Goal: Use online tool/utility: Utilize a website feature to perform a specific function

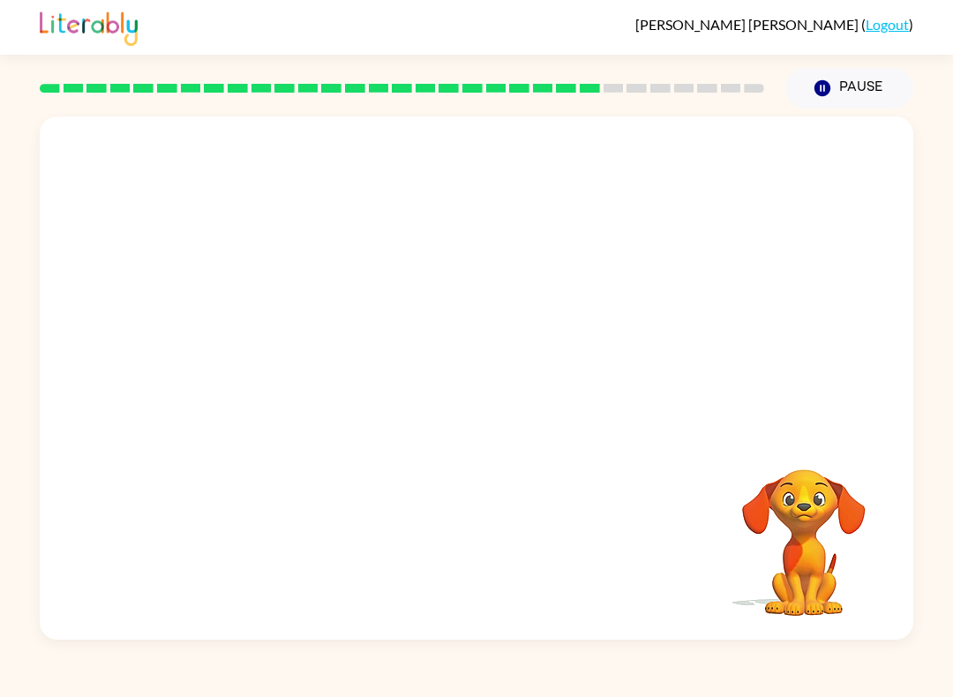
click at [427, 265] on video "Your browser must support playing .mp4 files to use Literably. Please try using…" at bounding box center [477, 274] width 874 height 316
click at [427, 264] on video "Your browser must support playing .mp4 files to use Literably. Please try using…" at bounding box center [477, 274] width 874 height 316
click at [457, 267] on video "Your browser must support playing .mp4 files to use Literably. Please try using…" at bounding box center [477, 274] width 874 height 316
click at [456, 266] on video "Your browser must support playing .mp4 files to use Literably. Please try using…" at bounding box center [477, 274] width 874 height 316
click at [439, 283] on video "Your browser must support playing .mp4 files to use Literably. Please try using…" at bounding box center [477, 274] width 874 height 316
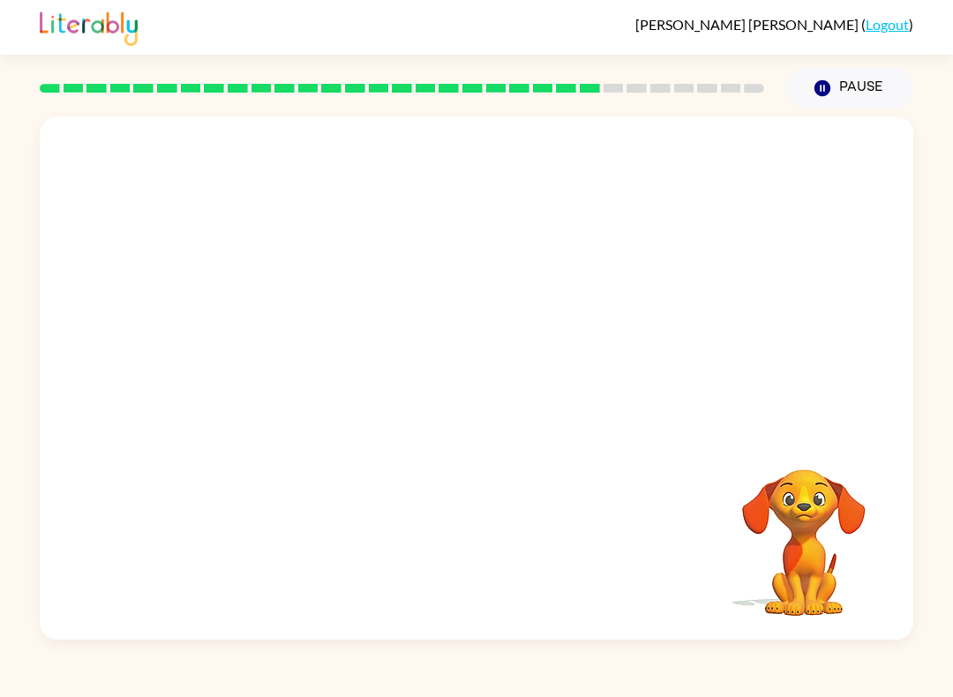
click at [435, 289] on video "Your browser must support playing .mp4 files to use Literably. Please try using…" at bounding box center [477, 274] width 874 height 316
click at [428, 290] on video "Your browser must support playing .mp4 files to use Literably. Please try using…" at bounding box center [477, 274] width 874 height 316
click at [427, 290] on video "Your browser must support playing .mp4 files to use Literably. Please try using…" at bounding box center [477, 274] width 874 height 316
click at [416, 291] on video "Your browser must support playing .mp4 files to use Literably. Please try using…" at bounding box center [477, 274] width 874 height 316
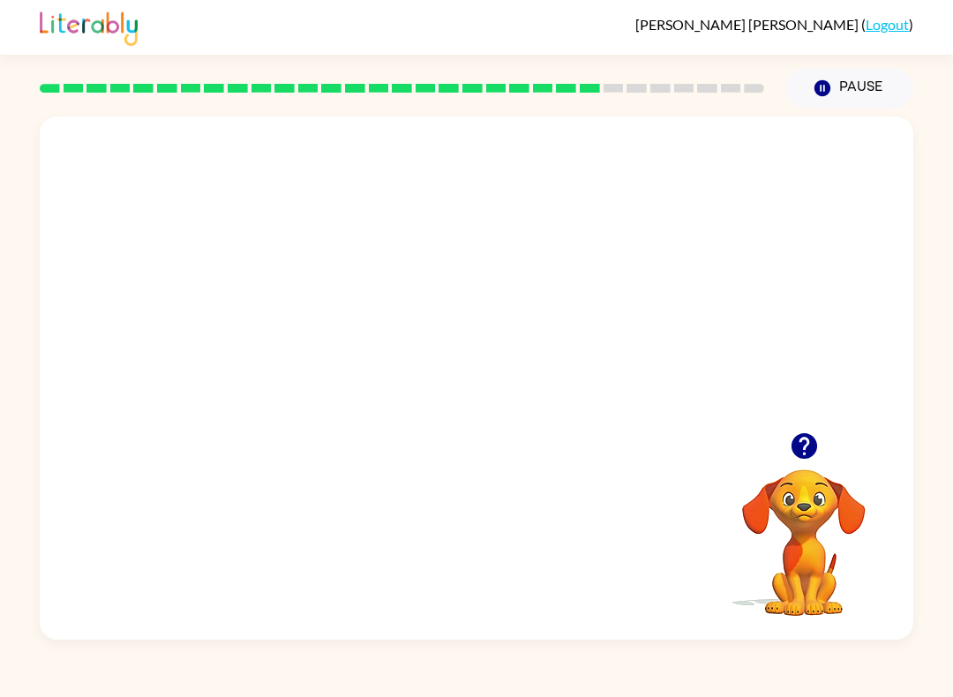
click at [428, 296] on video "Your browser must support playing .mp4 files to use Literably. Please try using…" at bounding box center [477, 274] width 874 height 316
click at [448, 261] on video "Your browser must support playing .mp4 files to use Literably. Please try using…" at bounding box center [477, 274] width 874 height 316
click at [529, 342] on video "Your browser must support playing .mp4 files to use Literably. Please try using…" at bounding box center [477, 274] width 874 height 316
click at [581, 291] on video "Your browser must support playing .mp4 files to use Literably. Please try using…" at bounding box center [477, 274] width 874 height 316
click at [484, 401] on div at bounding box center [476, 387] width 113 height 64
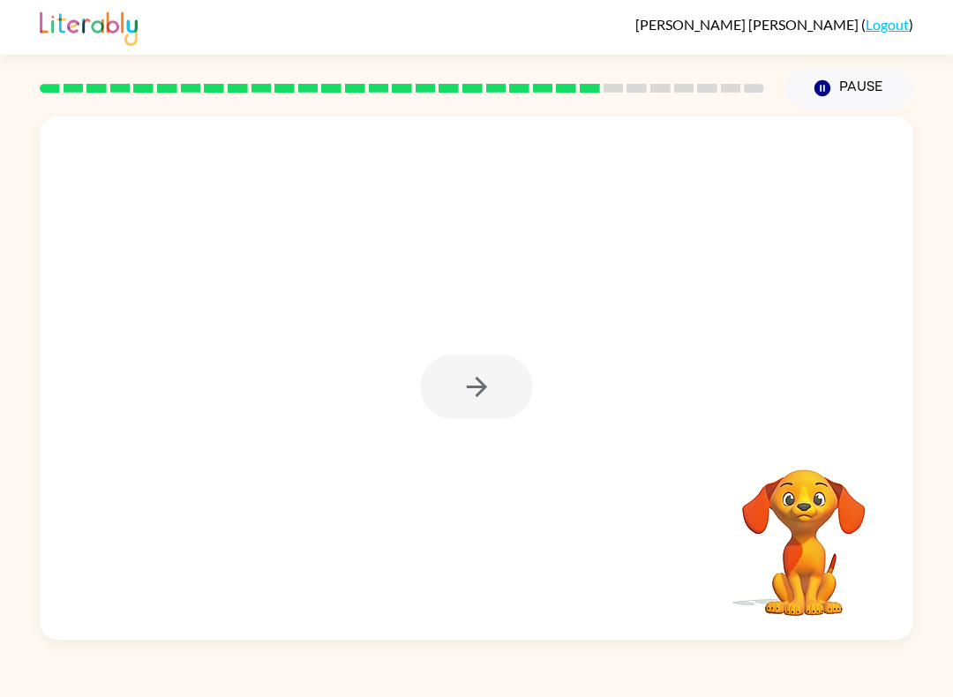
click at [487, 396] on div at bounding box center [476, 387] width 113 height 64
click at [480, 385] on icon "button" at bounding box center [477, 387] width 31 height 31
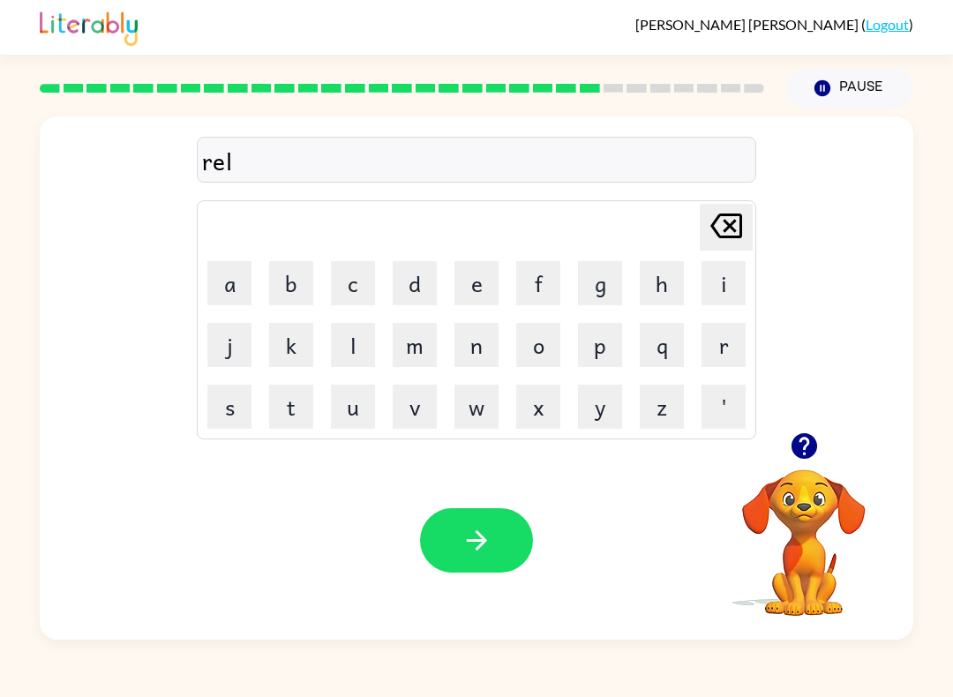
click at [229, 275] on button "a" at bounding box center [229, 283] width 44 height 44
click at [462, 530] on icon "button" at bounding box center [477, 540] width 31 height 31
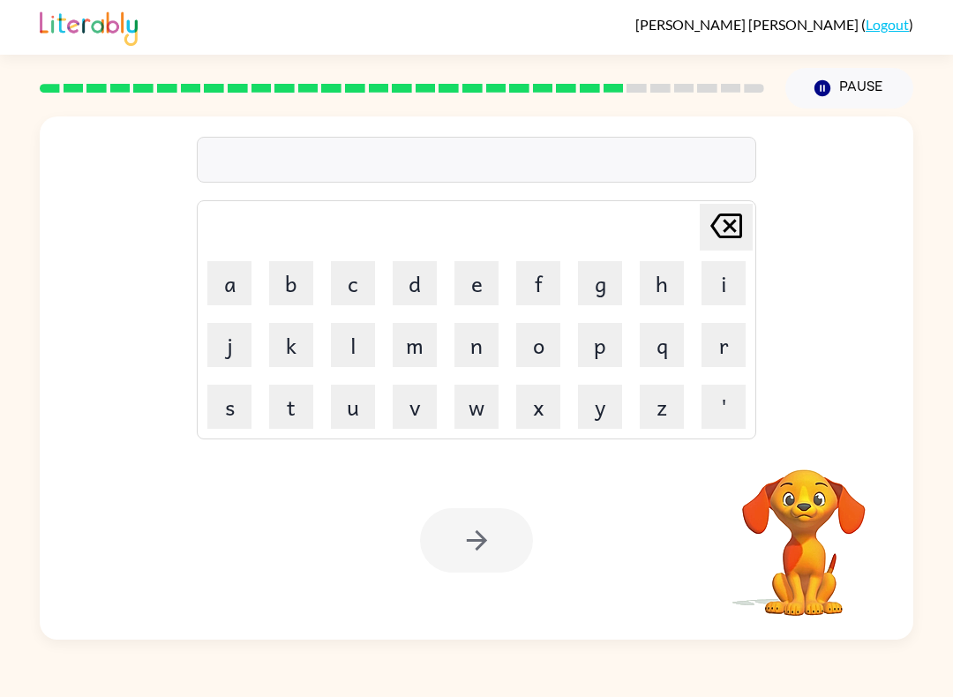
click at [598, 284] on button "g" at bounding box center [600, 283] width 44 height 44
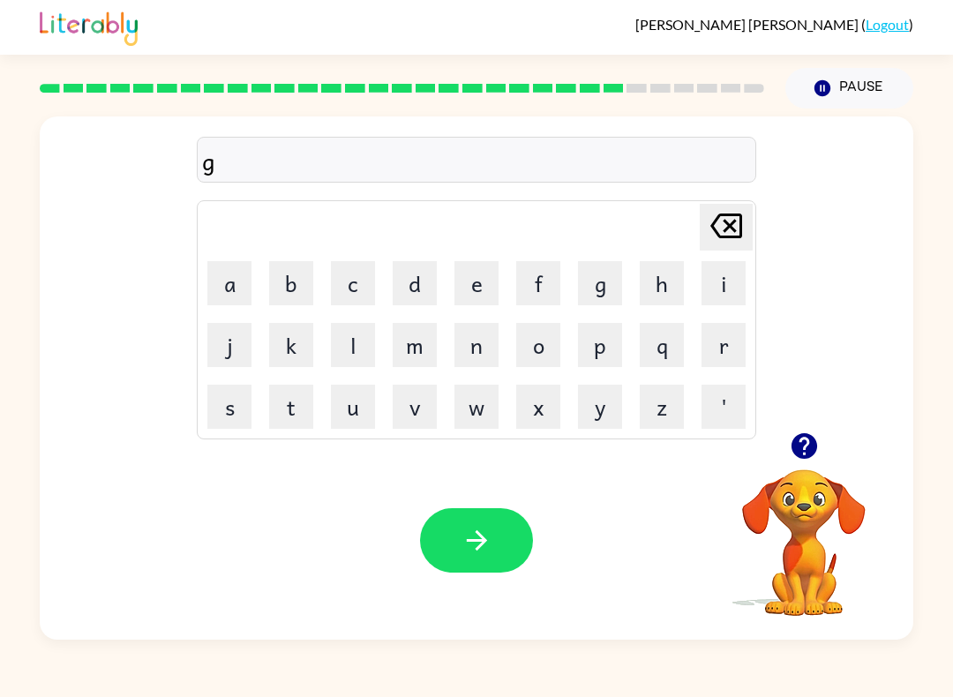
click at [535, 345] on button "o" at bounding box center [538, 345] width 44 height 44
click at [294, 281] on button "b" at bounding box center [291, 283] width 44 height 44
click at [346, 351] on button "l" at bounding box center [353, 345] width 44 height 44
click at [469, 277] on button "e" at bounding box center [476, 283] width 44 height 44
click at [468, 350] on button "n" at bounding box center [476, 345] width 44 height 44
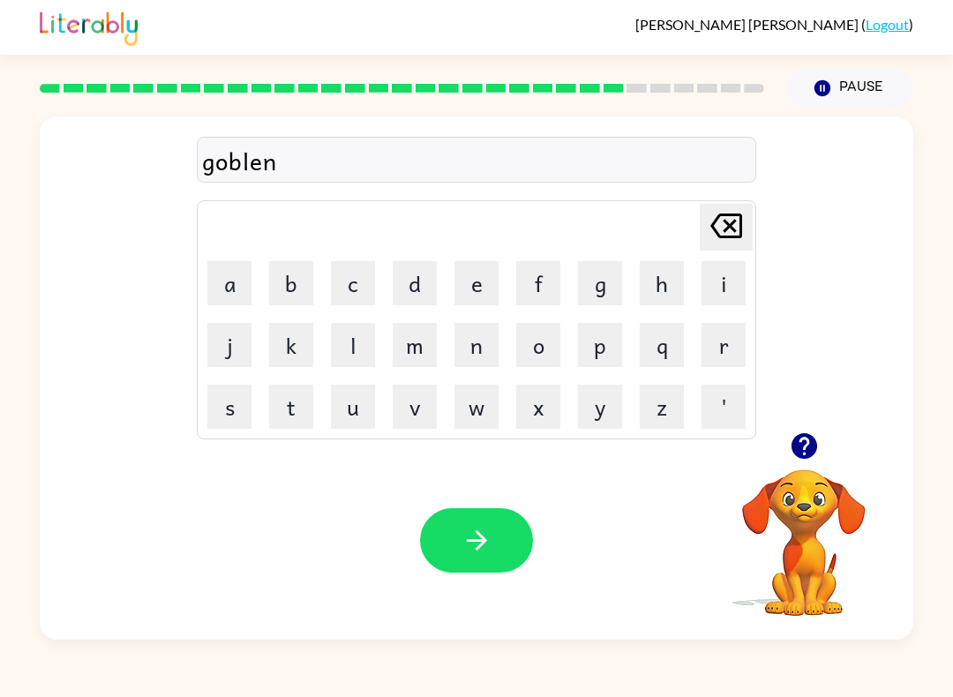
click at [742, 220] on icon at bounding box center [726, 226] width 32 height 25
click at [741, 219] on icon at bounding box center [726, 226] width 32 height 25
click at [718, 220] on icon at bounding box center [726, 226] width 32 height 25
click at [357, 342] on button "l" at bounding box center [353, 345] width 44 height 44
click at [718, 278] on button "i" at bounding box center [724, 283] width 44 height 44
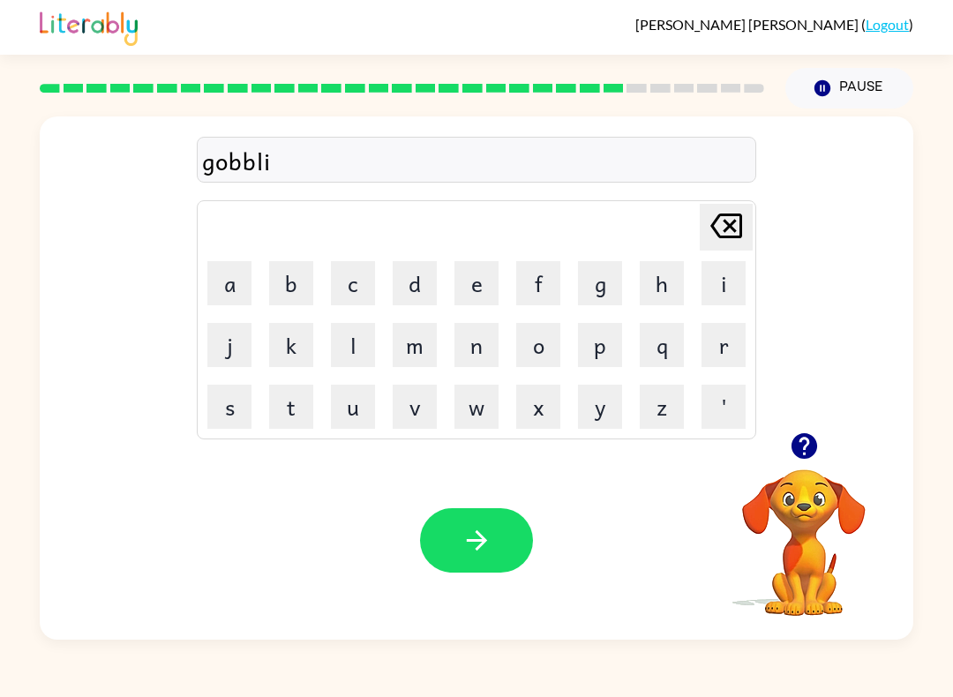
click at [469, 342] on button "n" at bounding box center [476, 345] width 44 height 44
click at [349, 349] on button "l" at bounding box center [353, 345] width 44 height 44
click at [744, 291] on button "i" at bounding box center [724, 283] width 44 height 44
click at [476, 334] on button "n" at bounding box center [476, 345] width 44 height 44
click at [289, 282] on button "b" at bounding box center [291, 283] width 44 height 44
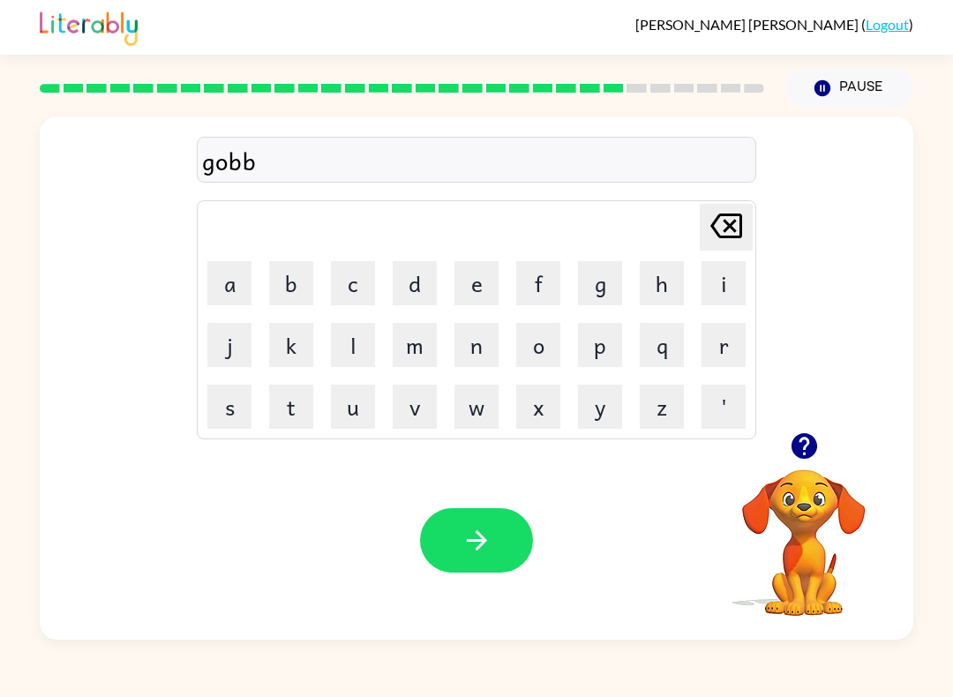
click at [344, 347] on button "l" at bounding box center [353, 345] width 44 height 44
click at [727, 289] on button "i" at bounding box center [724, 283] width 44 height 44
click at [471, 336] on button "n" at bounding box center [476, 345] width 44 height 44
click at [480, 530] on icon "button" at bounding box center [477, 540] width 31 height 31
click at [360, 417] on button "u" at bounding box center [353, 407] width 44 height 44
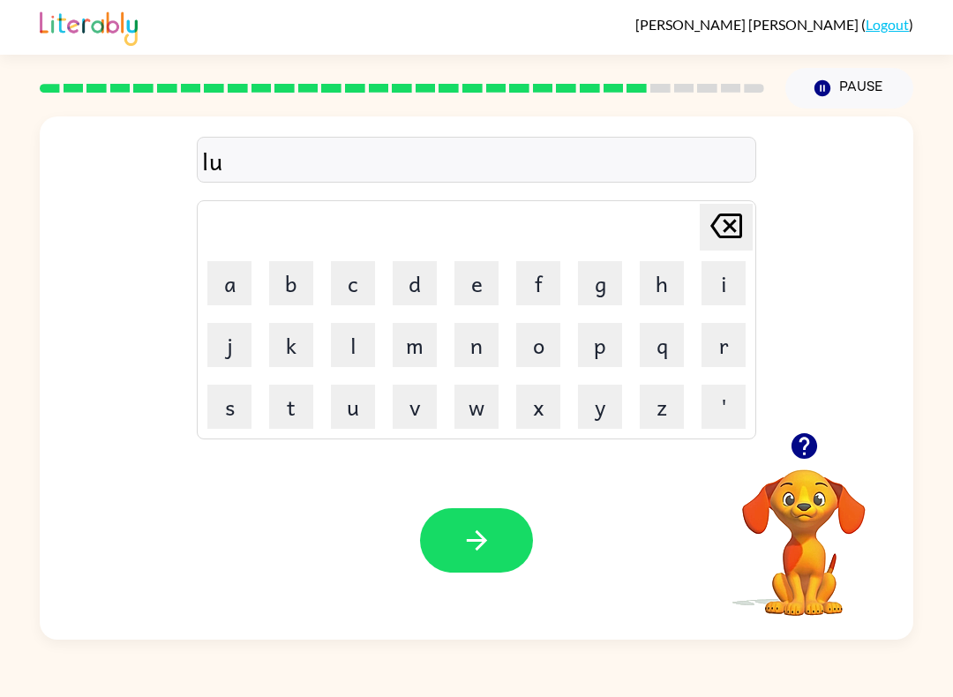
click at [409, 344] on button "m" at bounding box center [415, 345] width 44 height 44
click at [294, 281] on button "b" at bounding box center [291, 283] width 44 height 44
click at [469, 285] on button "e" at bounding box center [476, 283] width 44 height 44
click at [724, 340] on button "r" at bounding box center [724, 345] width 44 height 44
click at [219, 327] on button "j" at bounding box center [229, 345] width 44 height 44
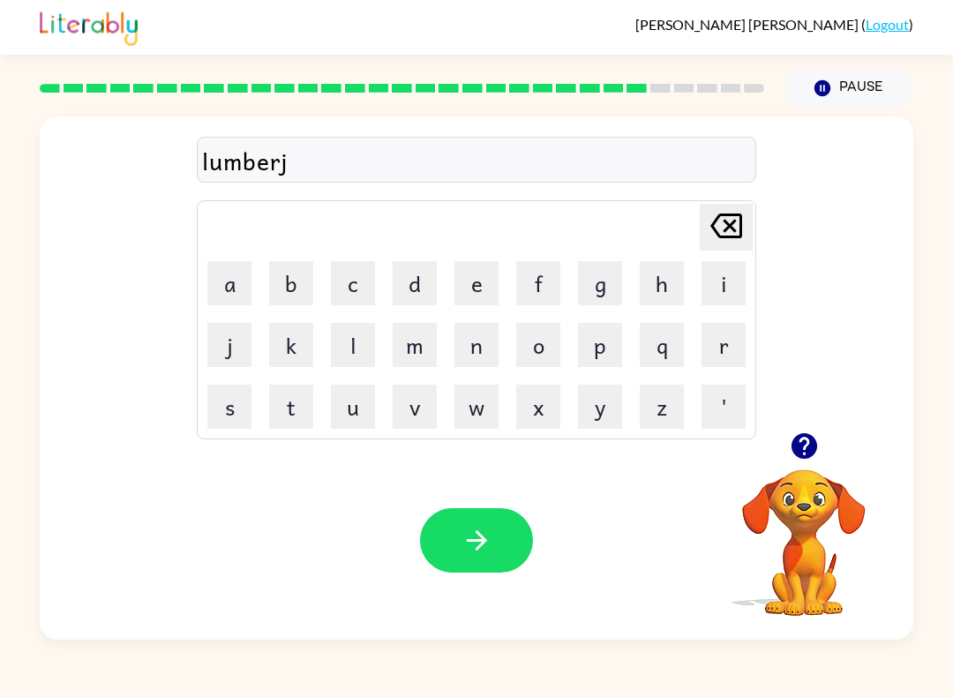
click at [220, 285] on button "a" at bounding box center [229, 283] width 44 height 44
click at [367, 274] on button "c" at bounding box center [353, 283] width 44 height 44
click at [296, 351] on button "k" at bounding box center [291, 345] width 44 height 44
click at [484, 541] on icon "button" at bounding box center [476, 540] width 20 height 20
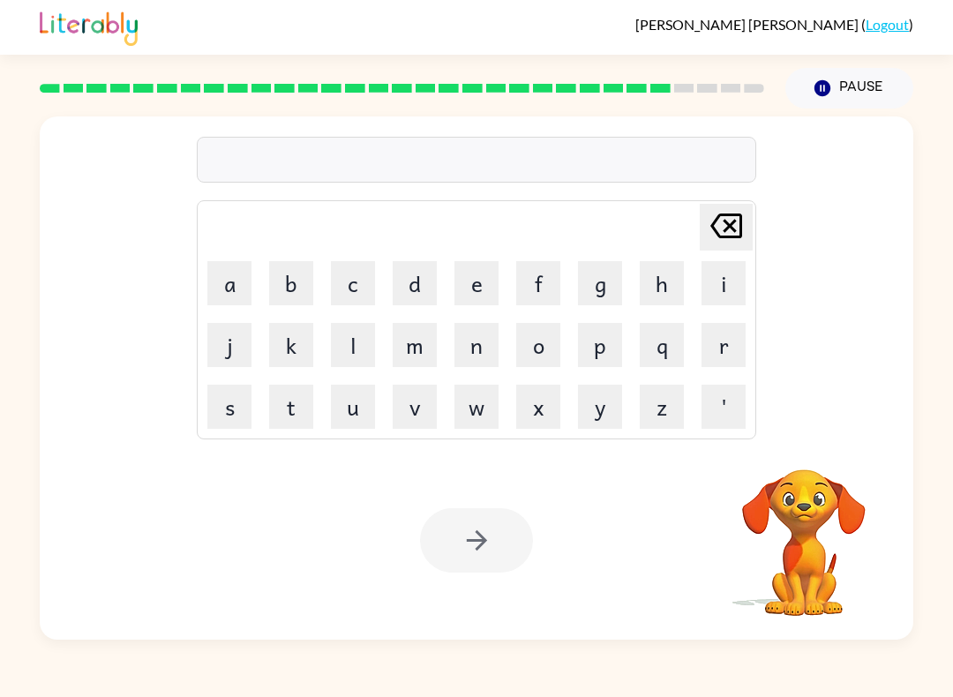
click at [597, 343] on button "p" at bounding box center [600, 345] width 44 height 44
click at [479, 285] on button "e" at bounding box center [476, 283] width 44 height 44
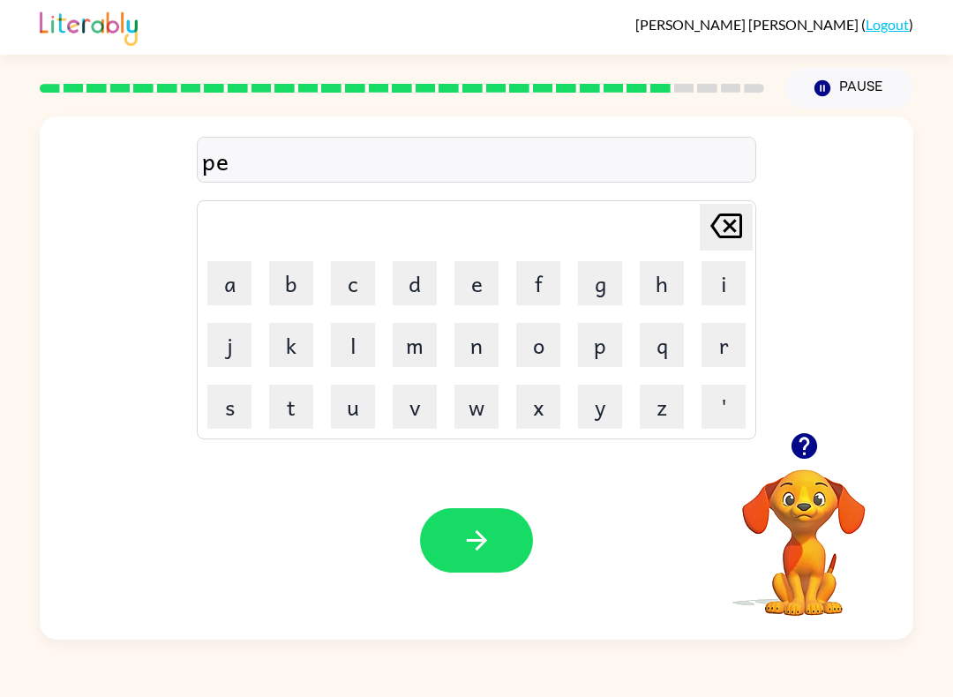
click at [729, 279] on button "i" at bounding box center [724, 283] width 44 height 44
click at [715, 341] on button "r" at bounding box center [724, 345] width 44 height 44
click at [350, 281] on button "c" at bounding box center [353, 283] width 44 height 44
click at [479, 274] on button "e" at bounding box center [476, 283] width 44 height 44
click at [490, 537] on icon "button" at bounding box center [477, 540] width 31 height 31
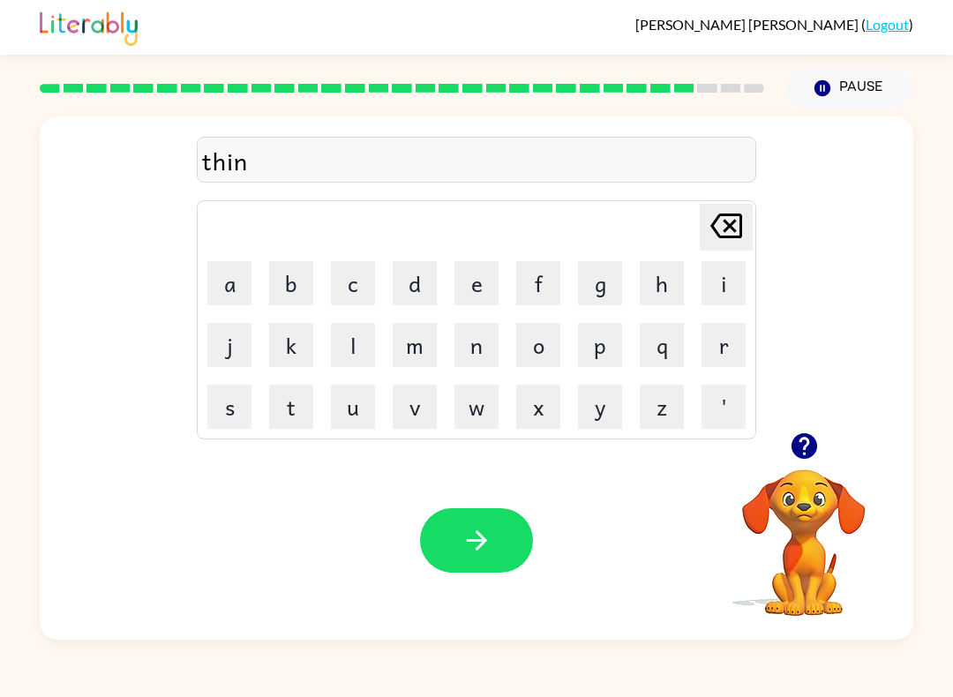
click at [506, 567] on button "button" at bounding box center [476, 540] width 113 height 64
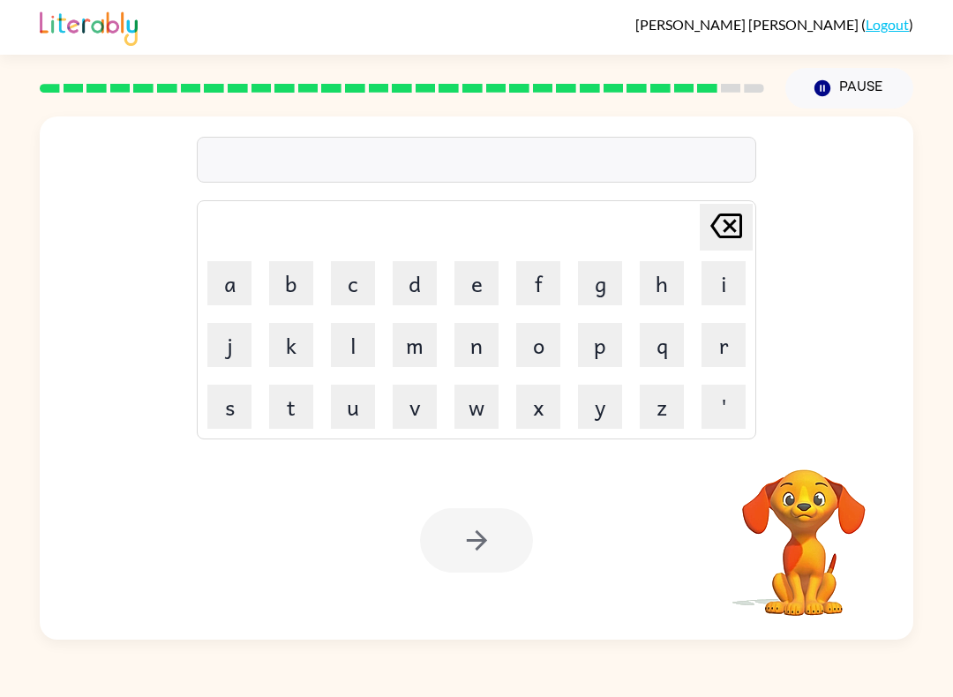
click at [231, 411] on button "s" at bounding box center [229, 407] width 44 height 44
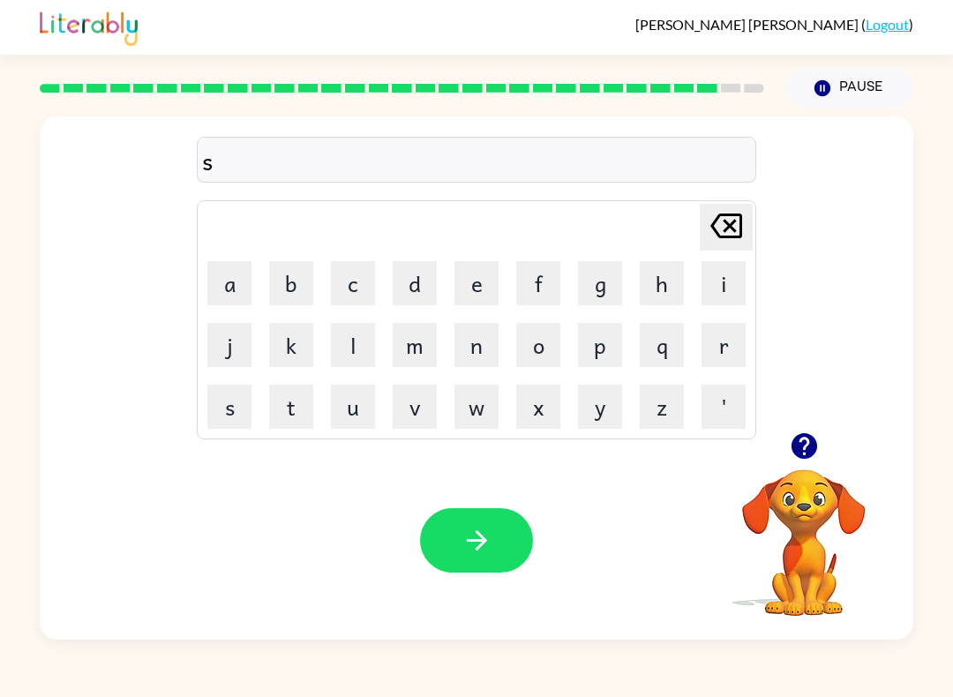
click at [707, 276] on button "i" at bounding box center [724, 283] width 44 height 44
click at [340, 342] on button "l" at bounding box center [353, 345] width 44 height 44
click at [415, 409] on button "v" at bounding box center [415, 407] width 44 height 44
click at [467, 269] on button "e" at bounding box center [476, 283] width 44 height 44
click at [715, 350] on button "r" at bounding box center [724, 345] width 44 height 44
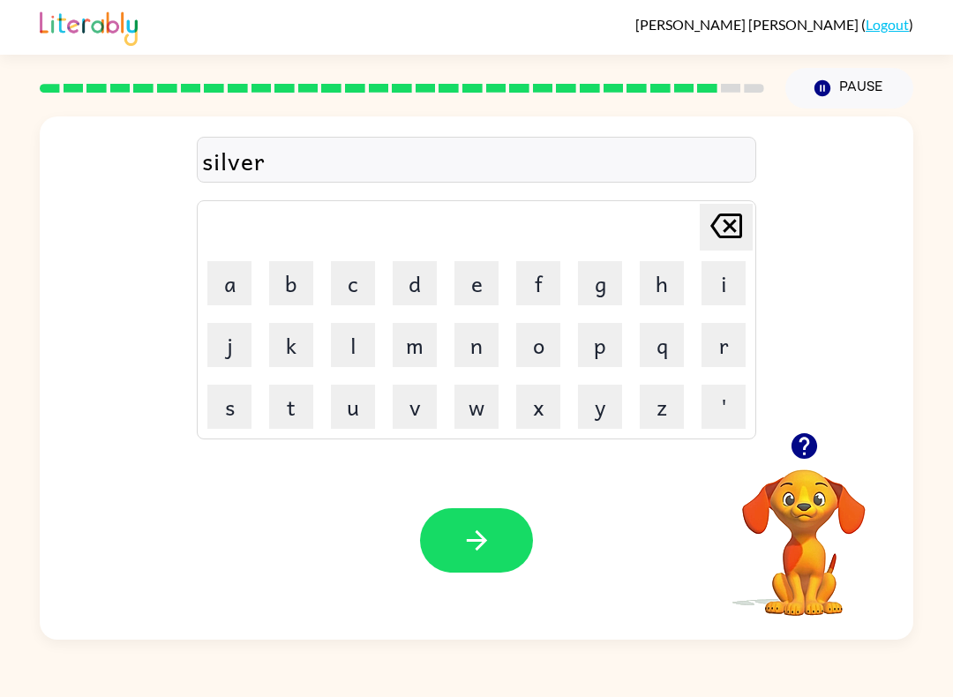
click at [484, 425] on button "w" at bounding box center [476, 407] width 44 height 44
click at [241, 287] on button "a" at bounding box center [229, 283] width 44 height 44
click at [717, 347] on button "r" at bounding box center [724, 345] width 44 height 44
click at [468, 281] on button "e" at bounding box center [476, 283] width 44 height 44
click at [496, 538] on button "button" at bounding box center [476, 540] width 113 height 64
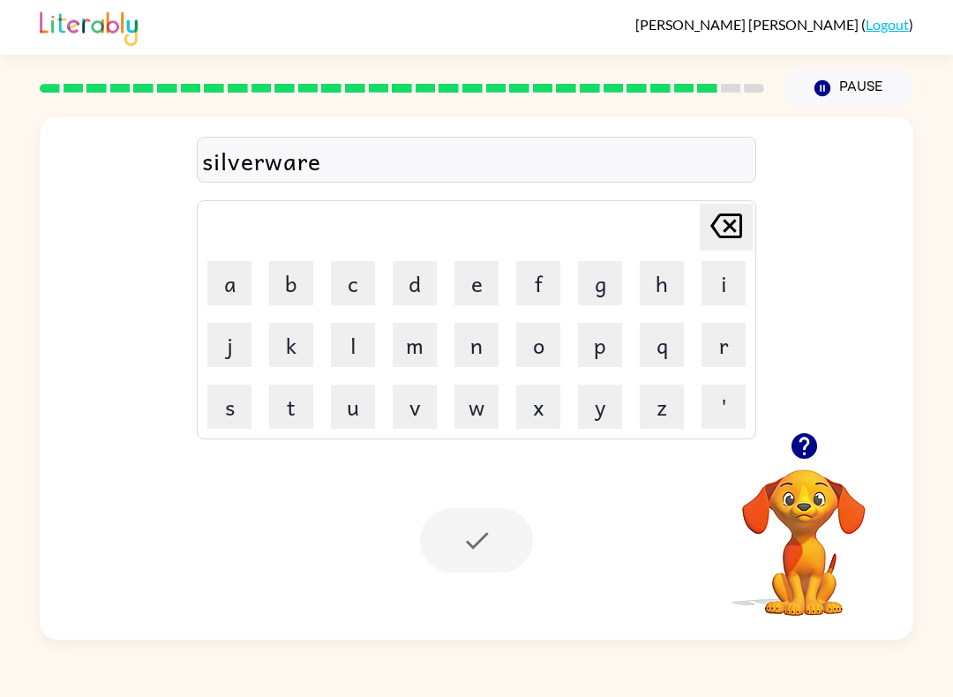
click at [518, 534] on div at bounding box center [476, 540] width 113 height 64
click at [602, 526] on div "Your browser must support playing .mp4 files to use Literably. Please try using…" at bounding box center [477, 540] width 874 height 199
click at [529, 540] on div at bounding box center [476, 540] width 113 height 64
click at [749, 601] on video "Your browser must support playing .mp4 files to use Literably. Please try using…" at bounding box center [804, 530] width 176 height 176
click at [748, 600] on video "Your browser must support playing .mp4 files to use Literably. Please try using…" at bounding box center [804, 530] width 176 height 176
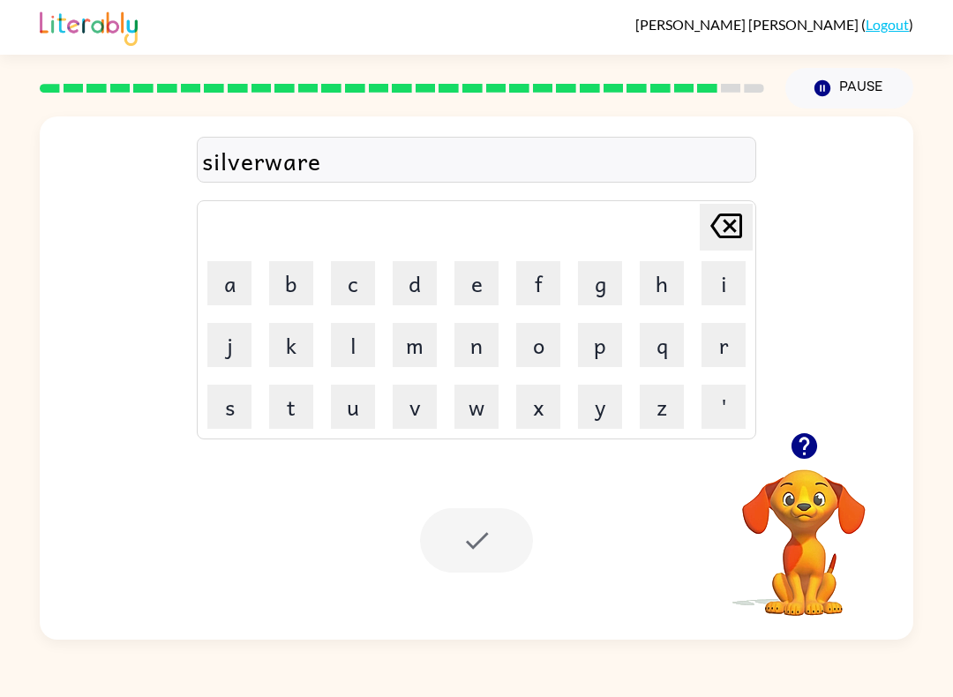
click at [749, 603] on video "Your browser must support playing .mp4 files to use Literably. Please try using…" at bounding box center [804, 530] width 176 height 176
click at [475, 512] on div at bounding box center [476, 540] width 113 height 64
click at [474, 539] on div at bounding box center [476, 540] width 113 height 64
click at [717, 233] on icon at bounding box center [726, 226] width 32 height 25
click at [726, 228] on icon "[PERSON_NAME] last character input" at bounding box center [726, 226] width 42 height 42
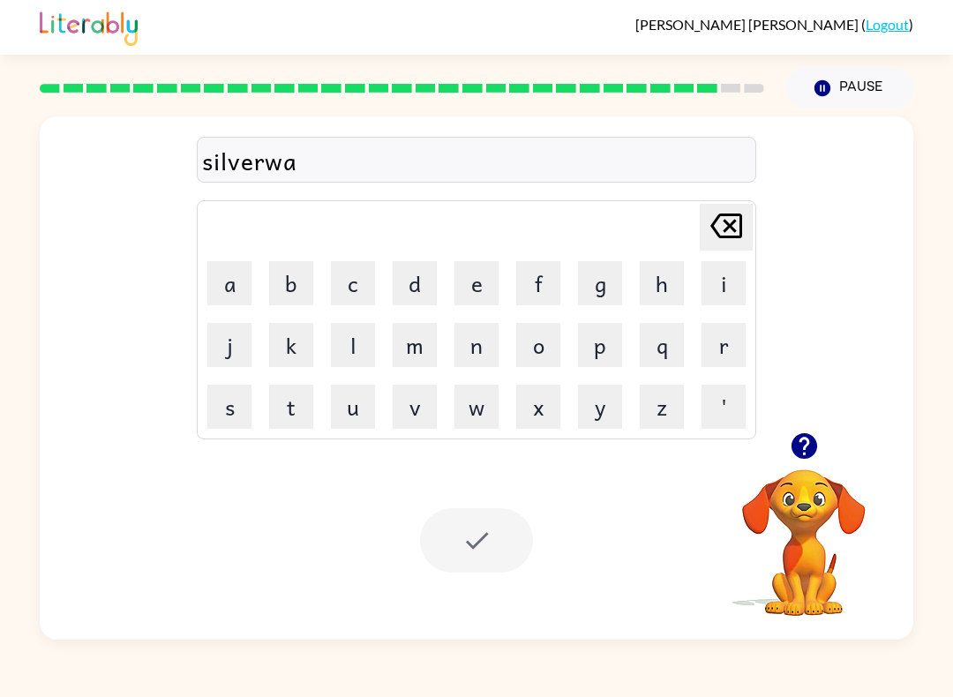
click at [724, 219] on icon "[PERSON_NAME] last character input" at bounding box center [726, 226] width 42 height 42
click at [229, 286] on button "a" at bounding box center [229, 283] width 44 height 44
click at [469, 542] on div at bounding box center [476, 540] width 113 height 64
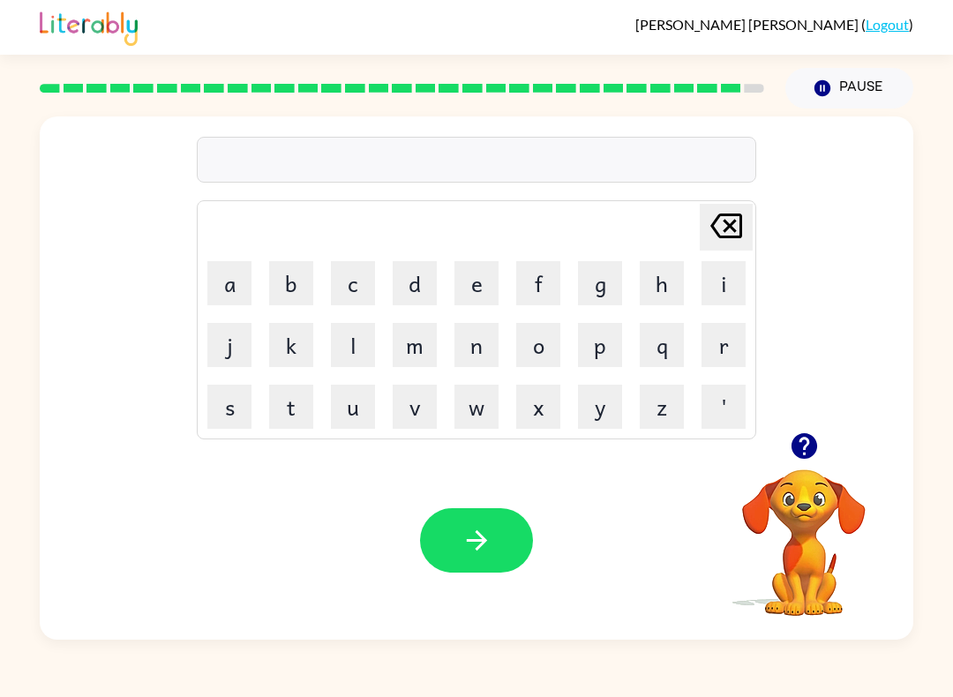
click at [792, 458] on icon "button" at bounding box center [804, 446] width 31 height 31
click at [708, 343] on button "r" at bounding box center [724, 345] width 44 height 44
click at [221, 281] on button "a" at bounding box center [229, 283] width 44 height 44
click at [725, 296] on button "i" at bounding box center [724, 283] width 44 height 44
click at [718, 274] on button "i" at bounding box center [724, 283] width 44 height 44
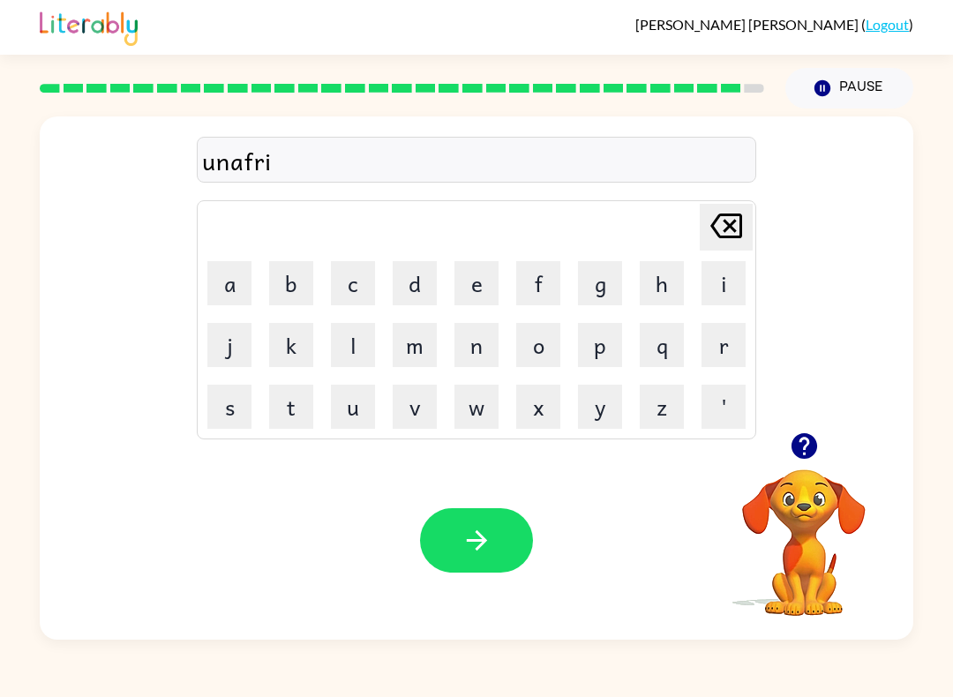
click at [241, 276] on button "a" at bounding box center [229, 283] width 44 height 44
click at [414, 289] on button "d" at bounding box center [415, 283] width 44 height 44
click at [464, 280] on button "e" at bounding box center [476, 283] width 44 height 44
click at [723, 291] on button "i" at bounding box center [724, 283] width 44 height 44
click at [290, 282] on button "b" at bounding box center [291, 283] width 44 height 44
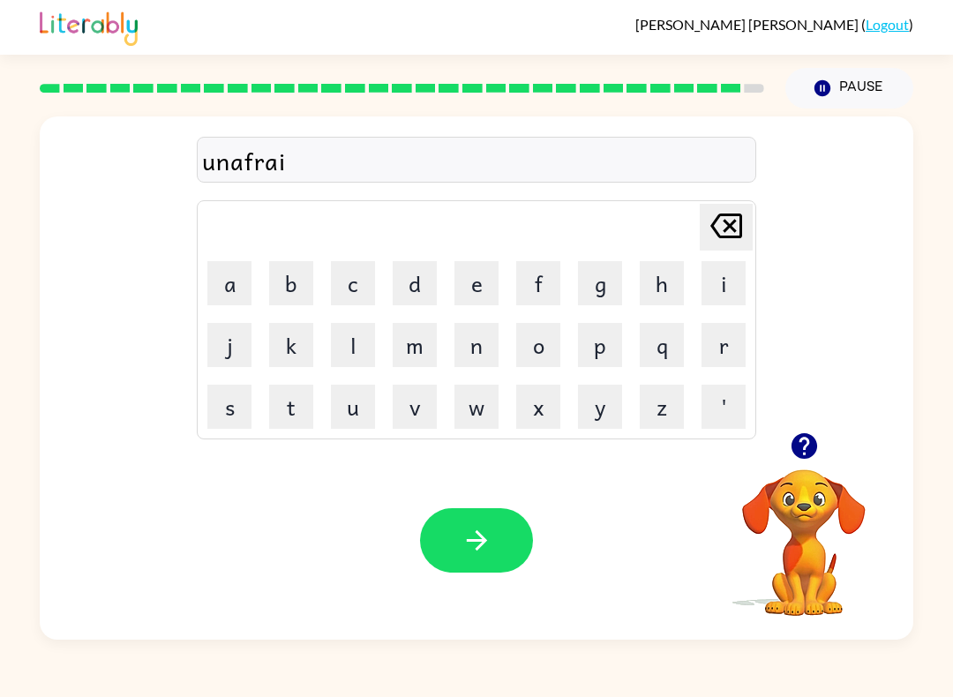
click at [395, 269] on button "d" at bounding box center [415, 283] width 44 height 44
click at [480, 274] on button "e" at bounding box center [476, 283] width 44 height 44
click at [492, 533] on icon "button" at bounding box center [477, 540] width 31 height 31
